Goal: Complete application form

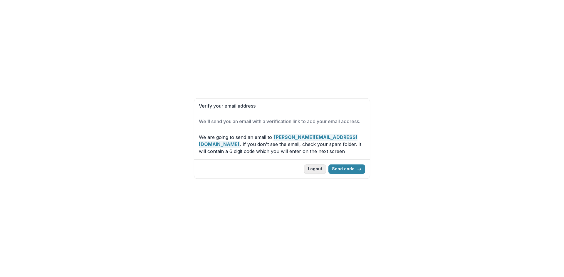
click at [311, 167] on button "Logout" at bounding box center [315, 169] width 22 height 9
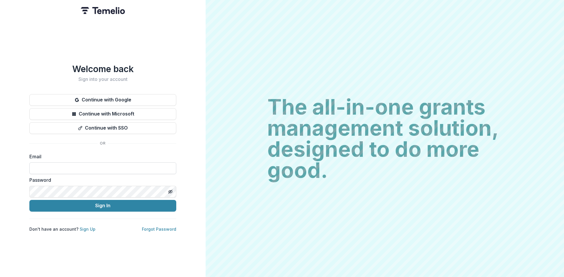
click at [120, 163] on input at bounding box center [102, 169] width 147 height 12
paste input "**********"
type input "**********"
click at [29, 200] on button "Sign In" at bounding box center [102, 206] width 147 height 12
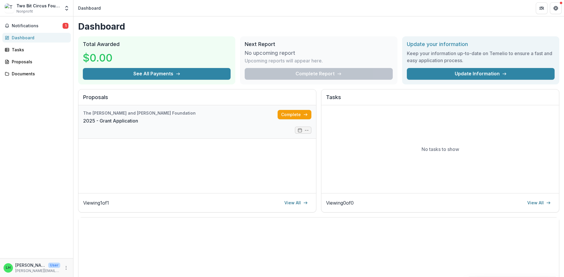
click at [138, 122] on link "2025 - Grant Application" at bounding box center [110, 120] width 55 height 7
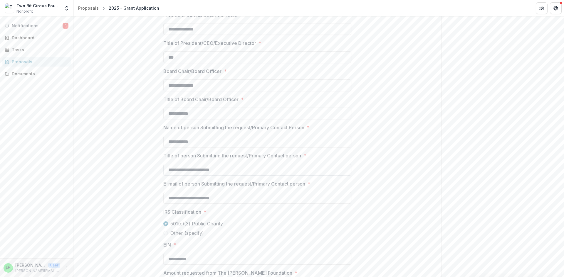
scroll to position [453, 0]
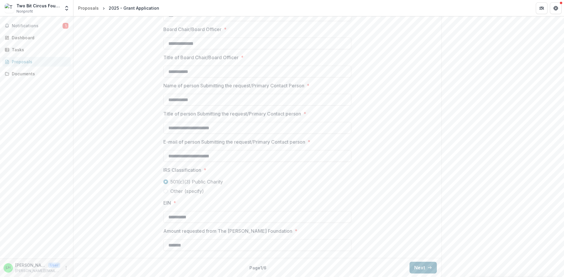
click at [421, 267] on button "Next" at bounding box center [422, 268] width 27 height 12
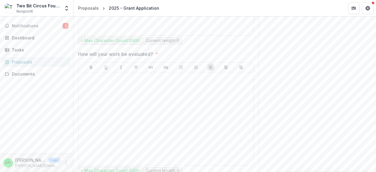
scroll to position [643, 0]
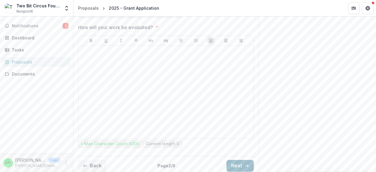
click at [235, 162] on button "Next" at bounding box center [239, 166] width 27 height 12
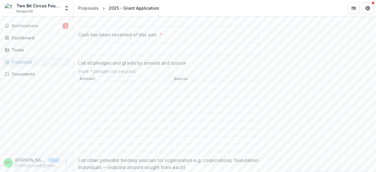
scroll to position [323, 0]
